Goal: Information Seeking & Learning: Find specific fact

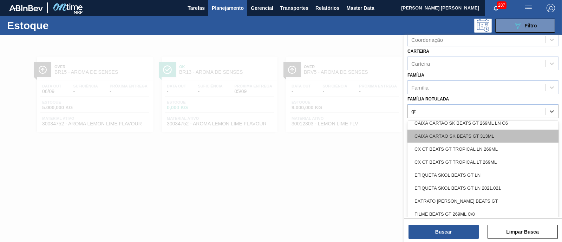
scroll to position [44, 0]
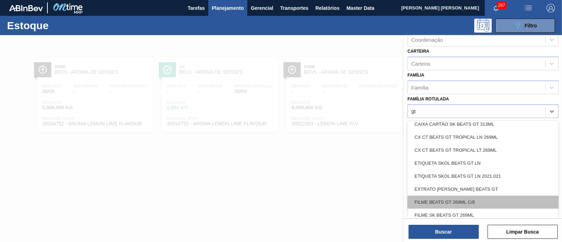
click at [491, 199] on div "FILME BEATS GT 269ML C/8" at bounding box center [482, 202] width 151 height 13
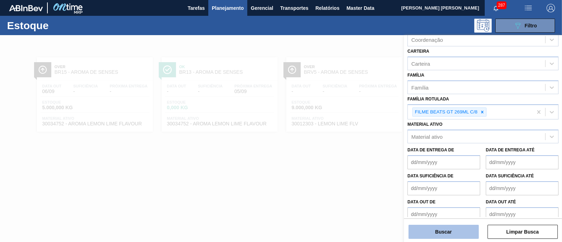
click at [470, 230] on button "Buscar" at bounding box center [443, 232] width 70 height 14
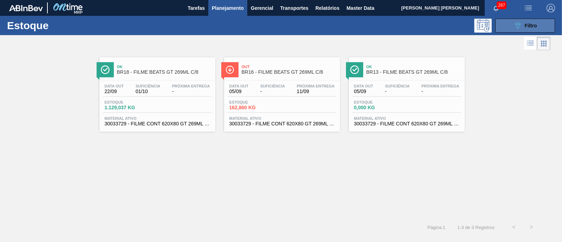
click at [537, 22] on button "089F7B8B-B2A5-4AFE-B5C0-19BA573D28AC Filtro" at bounding box center [525, 26] width 60 height 14
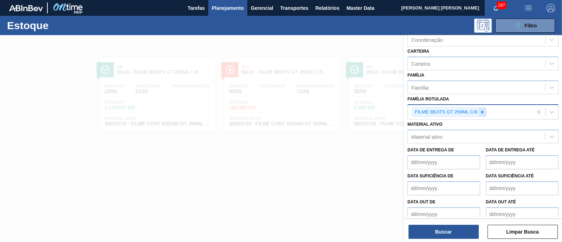
click at [483, 110] on icon at bounding box center [481, 112] width 5 height 5
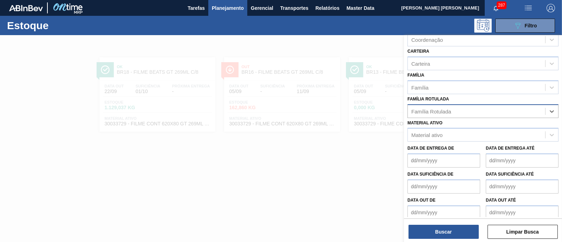
click at [447, 108] on div "Família Rotulada" at bounding box center [431, 111] width 40 height 6
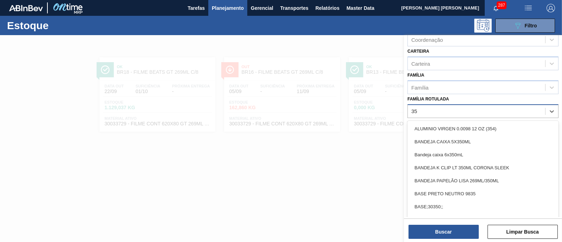
type Rotulada "355"
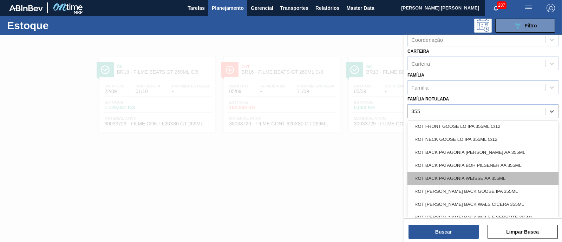
scroll to position [1196, 0]
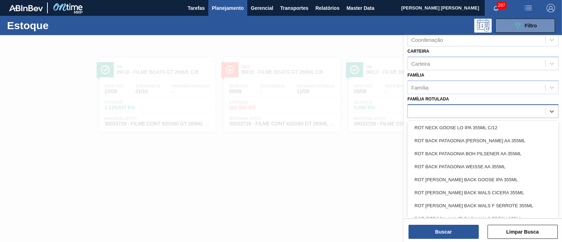
click at [432, 113] on div "355" at bounding box center [476, 111] width 137 height 10
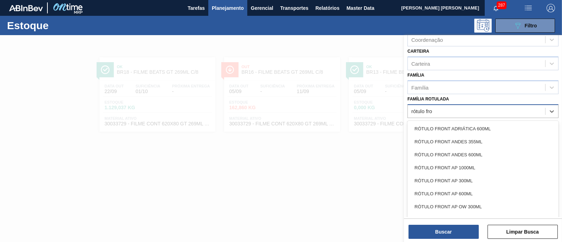
type Rotulada "rótulo fron"
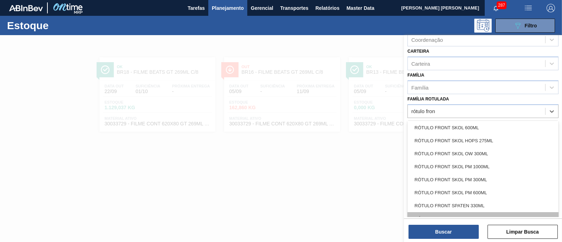
click at [484, 213] on div "RÓTULO FRONT SPATEN 355ML" at bounding box center [482, 218] width 151 height 13
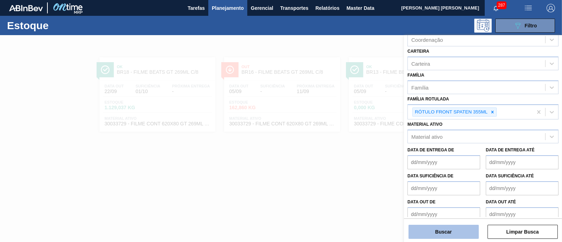
click at [463, 230] on button "Buscar" at bounding box center [443, 232] width 70 height 14
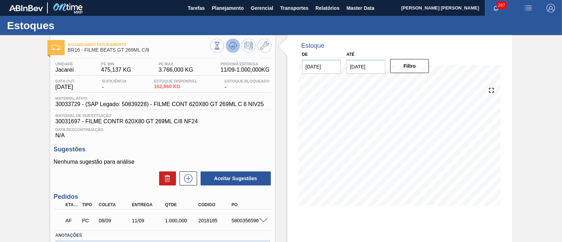
click at [231, 47] on g at bounding box center [233, 45] width 8 height 7
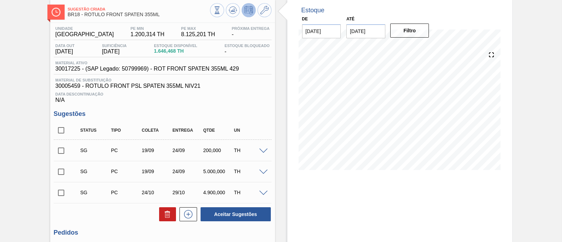
scroll to position [44, 0]
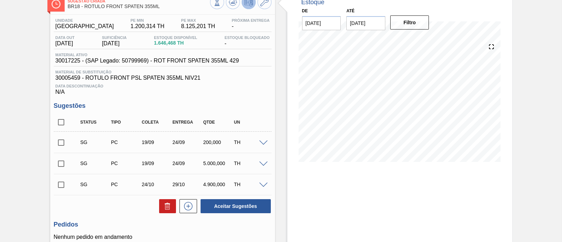
click at [58, 126] on input "checkbox" at bounding box center [61, 122] width 15 height 15
checkbox input "true"
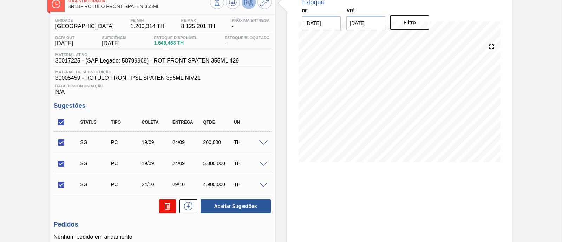
click at [166, 212] on button at bounding box center [167, 206] width 17 height 14
checkbox input "false"
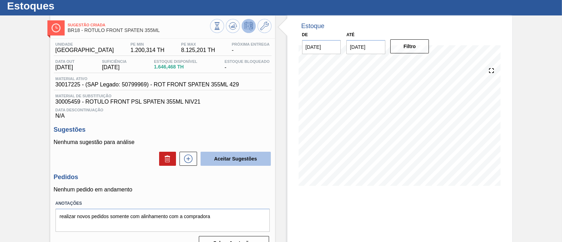
scroll to position [0, 0]
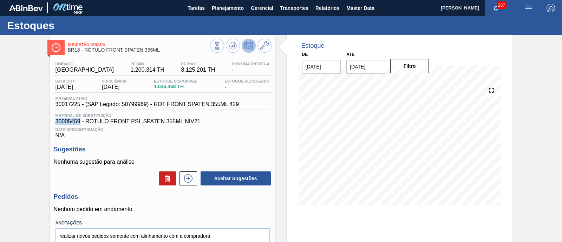
drag, startPoint x: 51, startPoint y: 121, endPoint x: 80, endPoint y: 122, distance: 28.8
click at [80, 122] on div "Unidade Pernambuco PE MIN 1.200,314 TH PE MAX 8.125,201 TH Próxima Entrega - Da…" at bounding box center [162, 165] width 225 height 214
copy span "30005459"
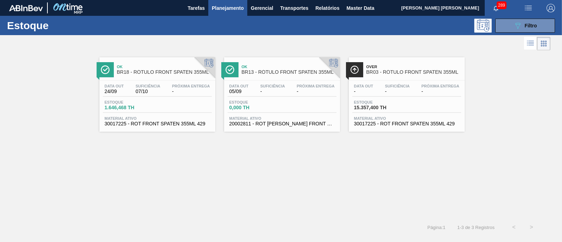
scroll to position [87, 0]
